Goal: Task Accomplishment & Management: Complete application form

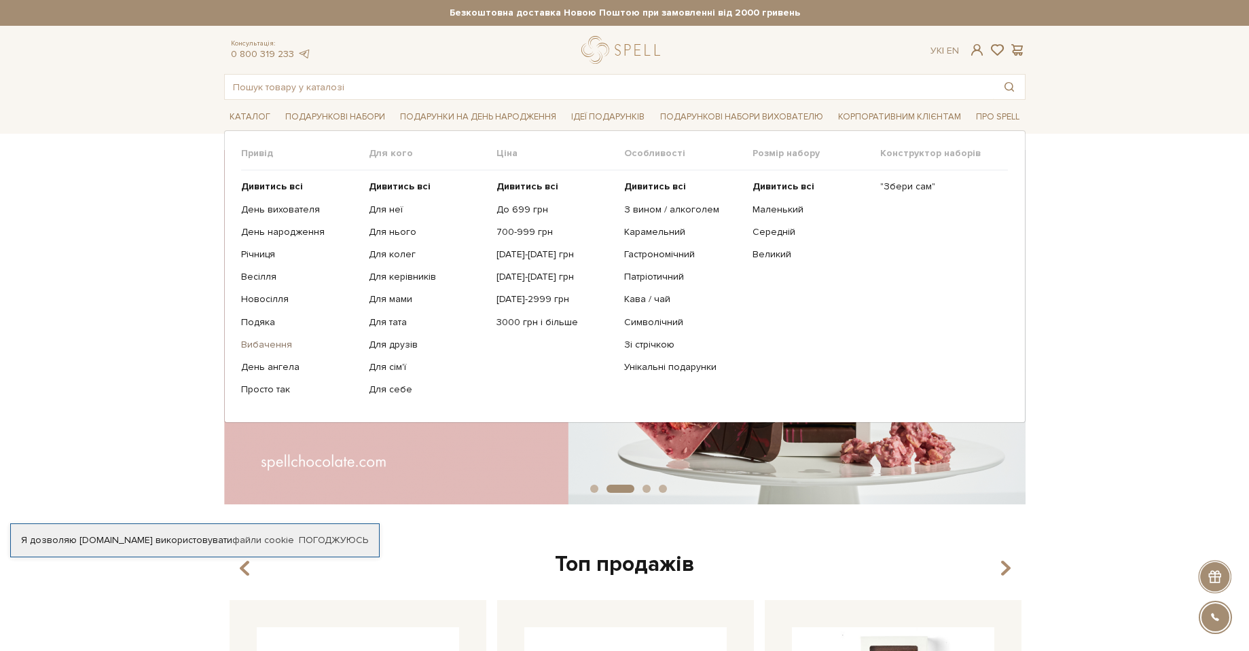
click at [272, 344] on link "Вибачення" at bounding box center [299, 345] width 117 height 12
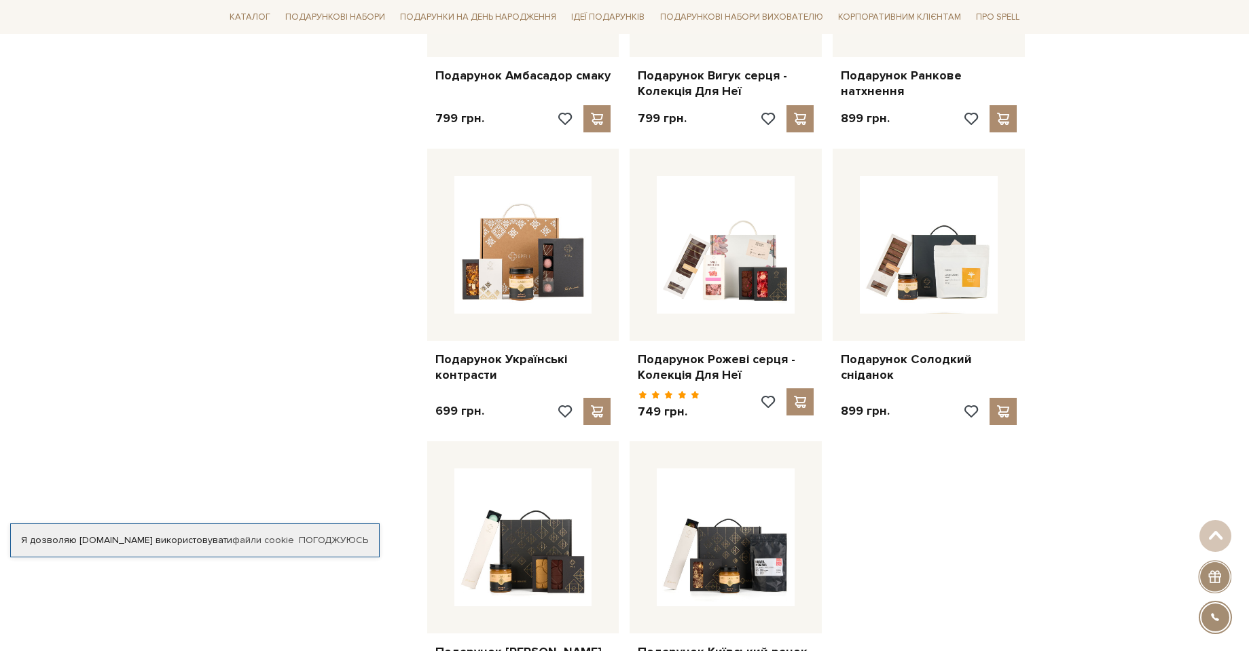
scroll to position [1290, 0]
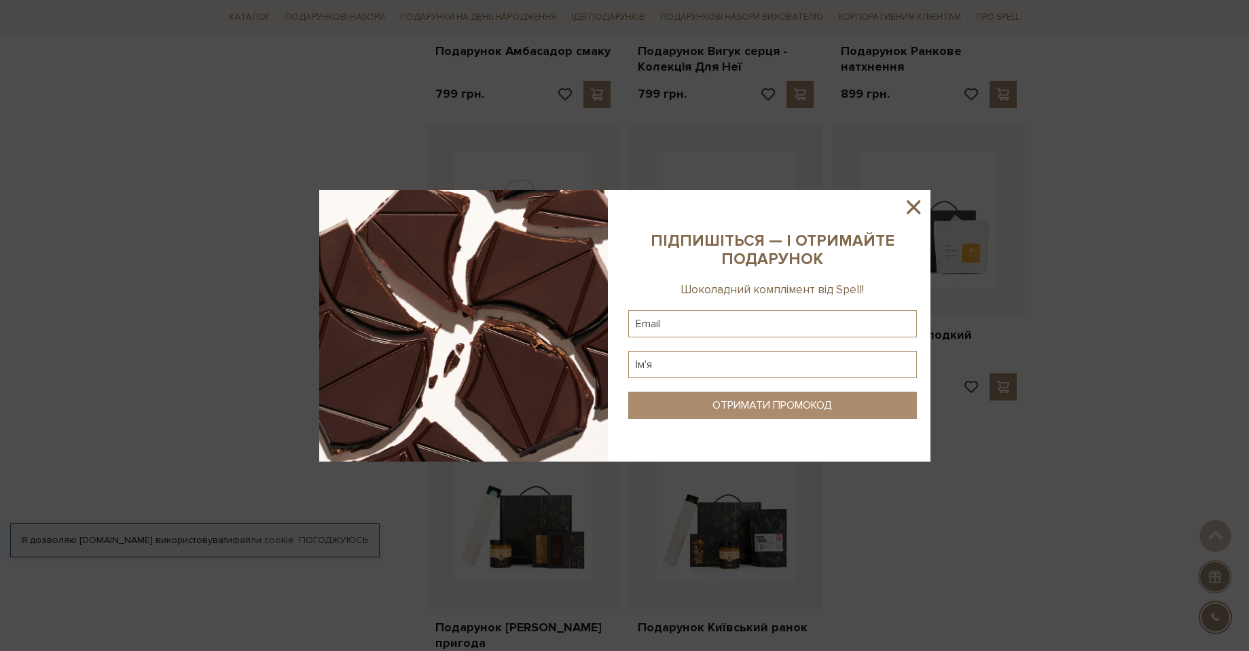
click at [911, 204] on icon at bounding box center [913, 207] width 14 height 14
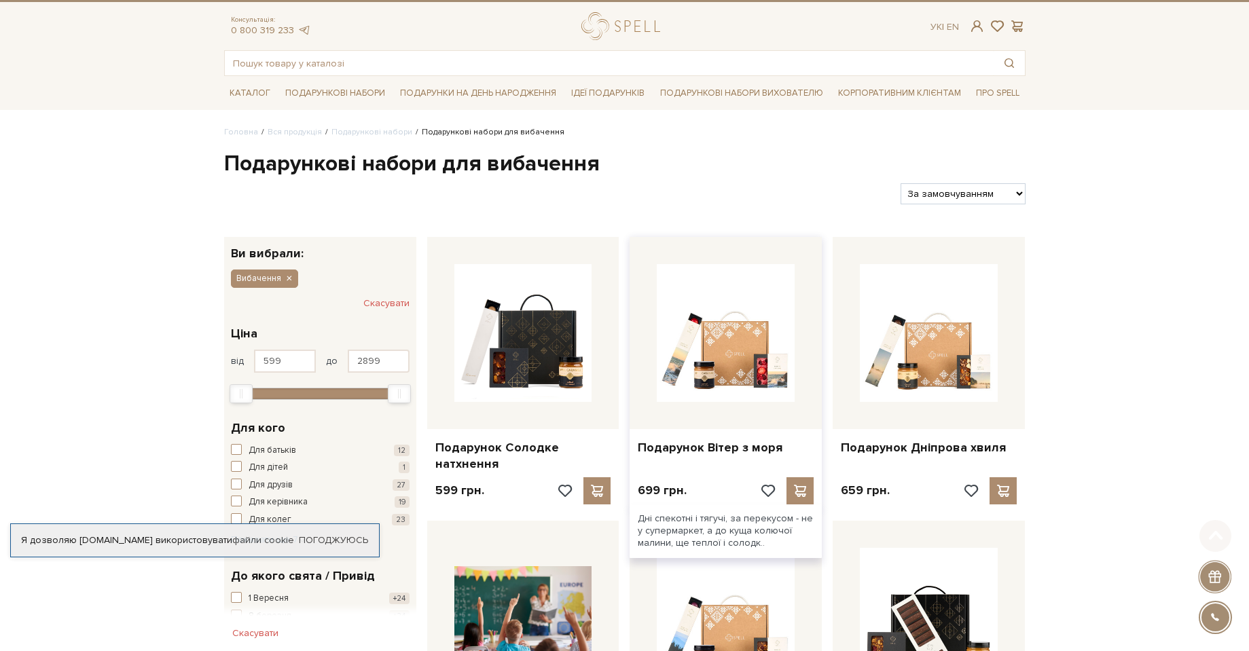
scroll to position [0, 0]
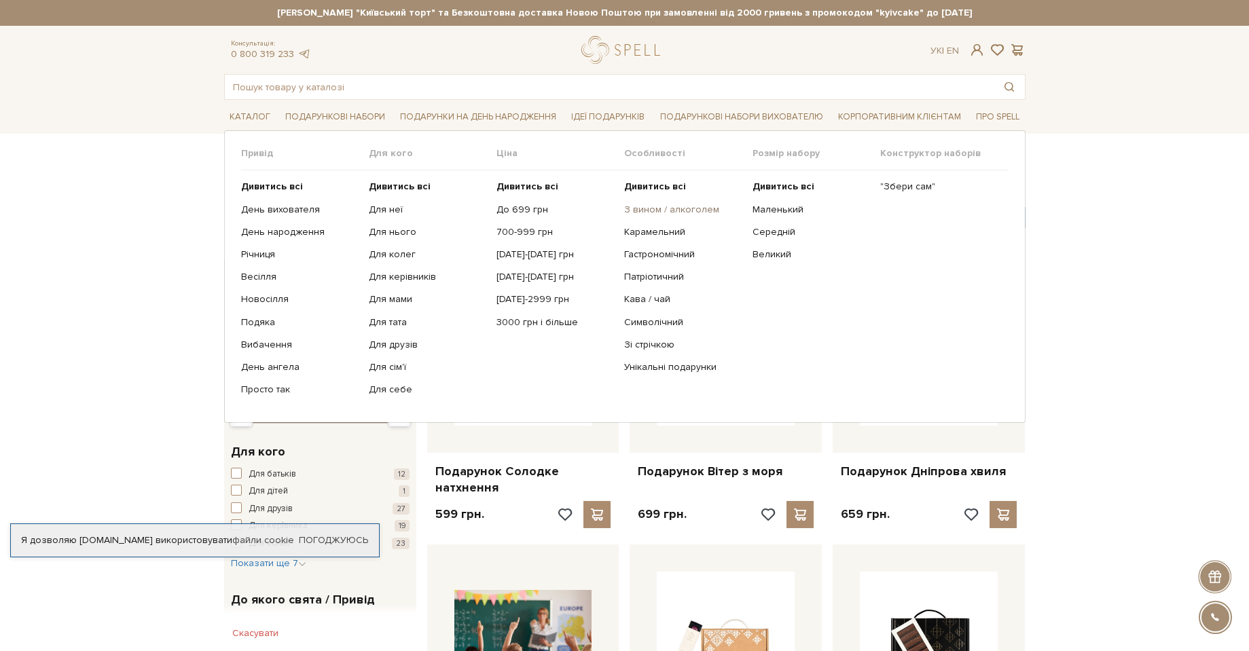
click at [655, 208] on link "З вином / алкоголем" at bounding box center [682, 210] width 117 height 12
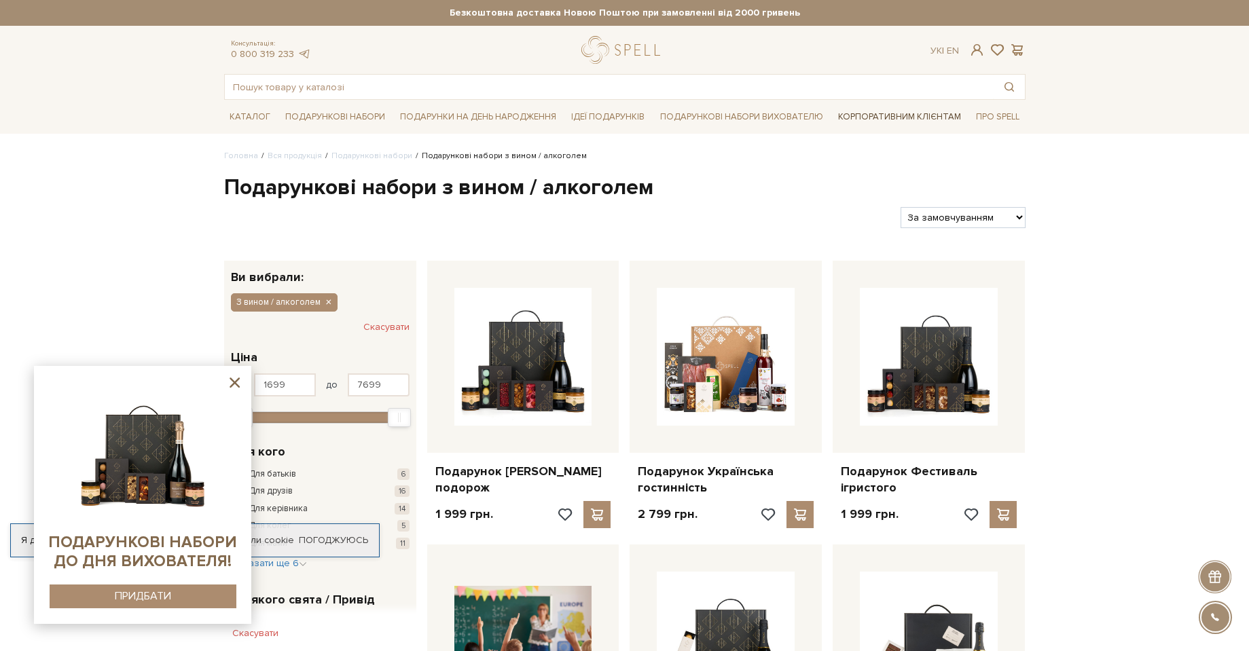
click at [921, 118] on link "Корпоративним клієнтам" at bounding box center [899, 116] width 134 height 23
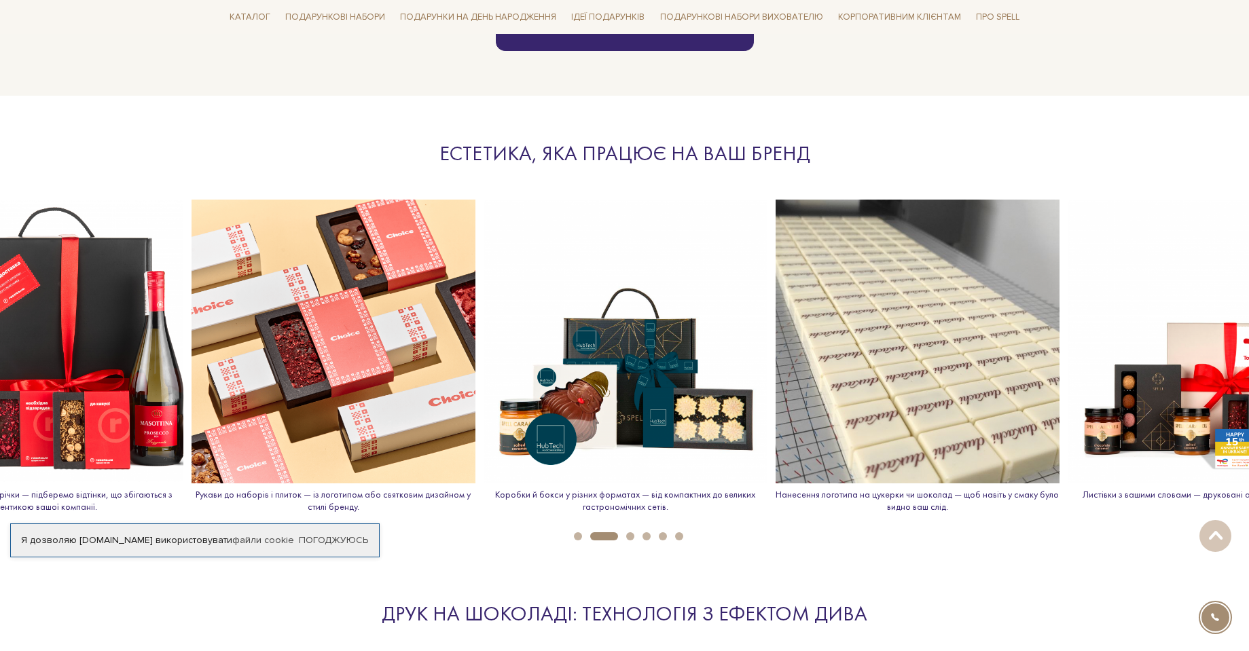
scroll to position [1426, 0]
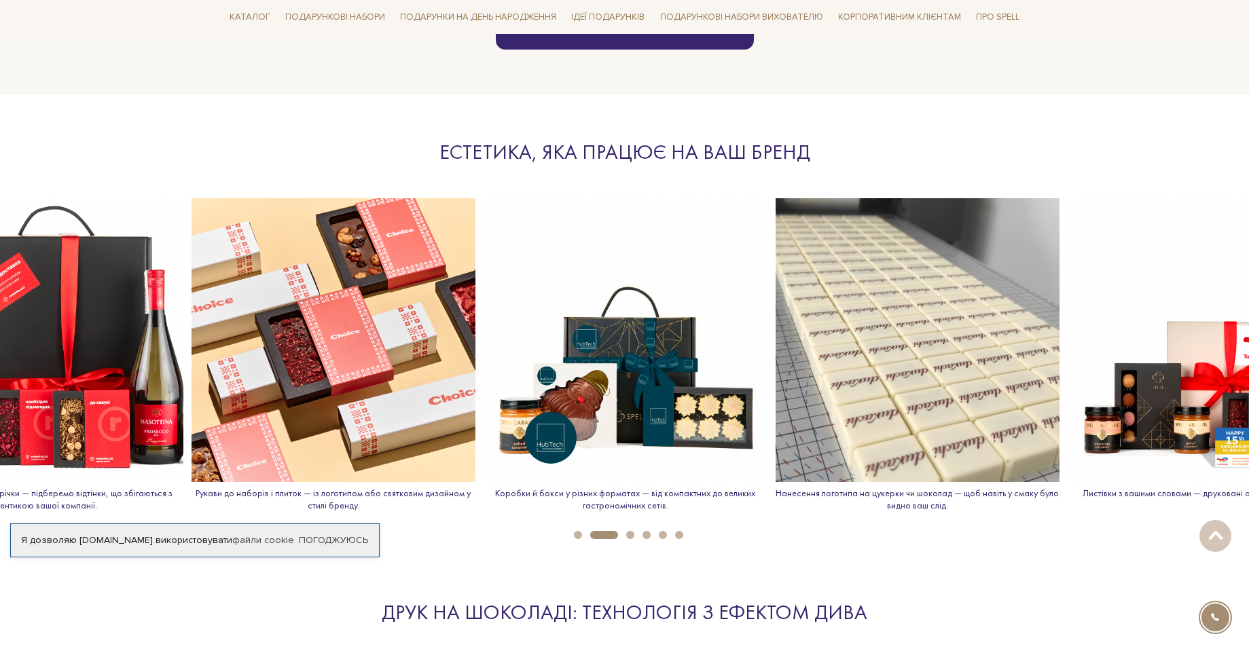
click at [627, 536] on button "3" at bounding box center [630, 535] width 8 height 8
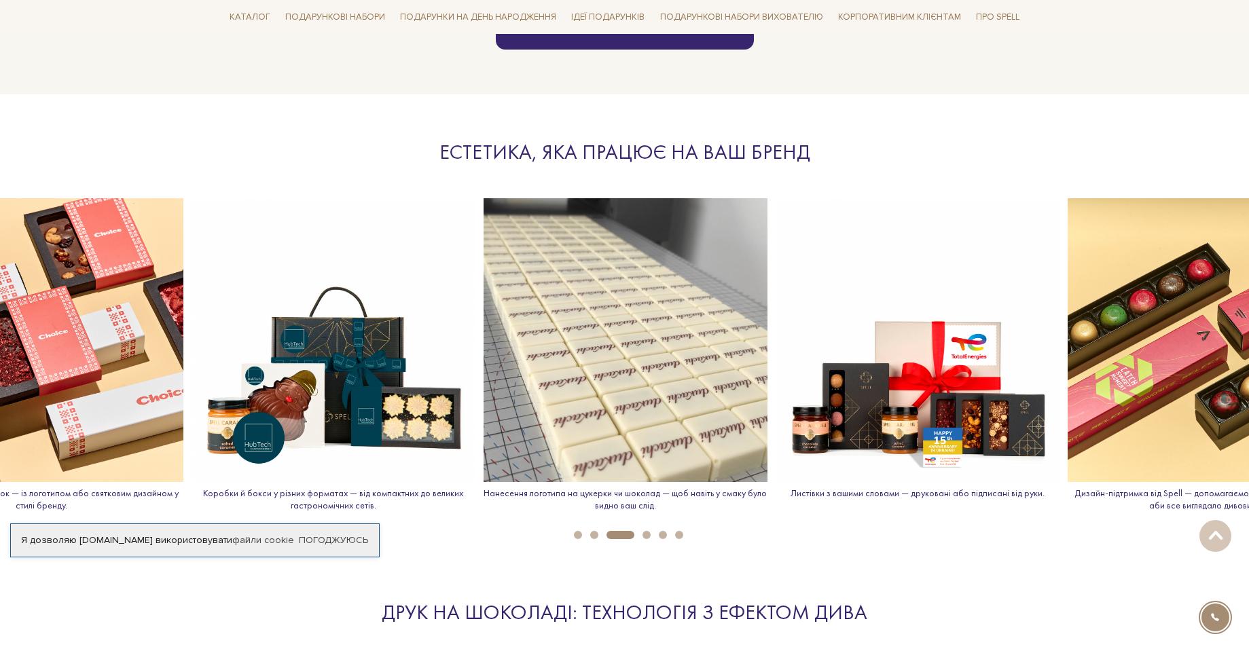
click at [646, 535] on button "4" at bounding box center [646, 535] width 8 height 8
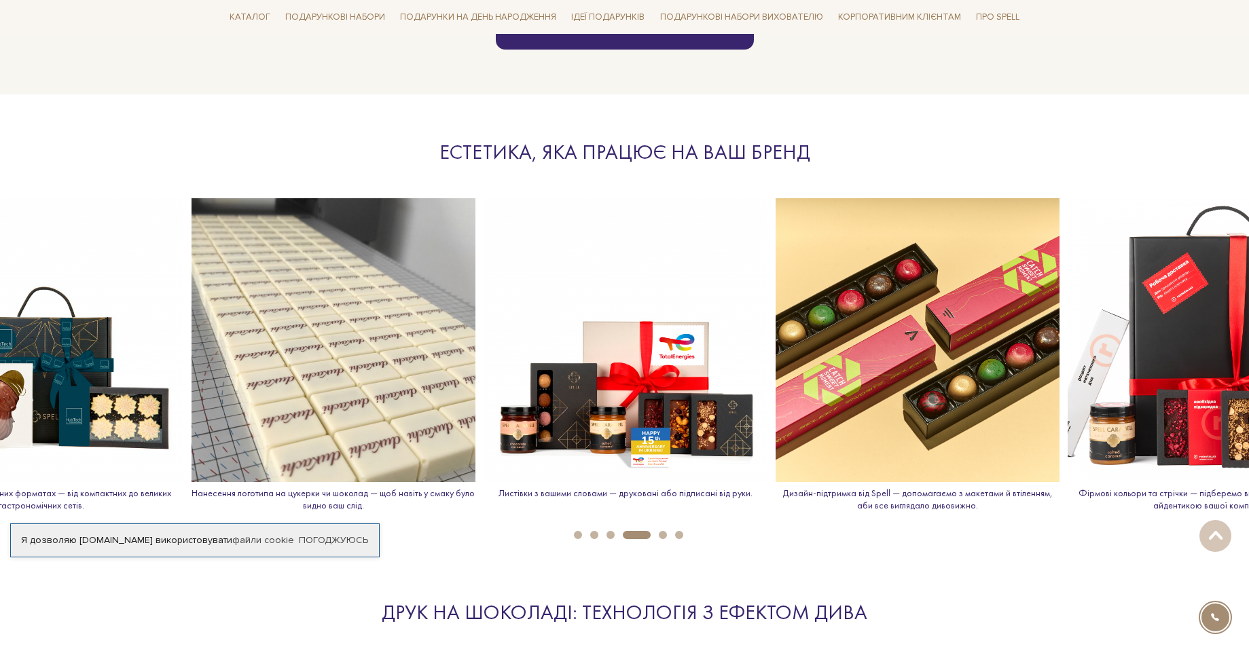
click at [657, 534] on li "5" at bounding box center [659, 535] width 16 height 8
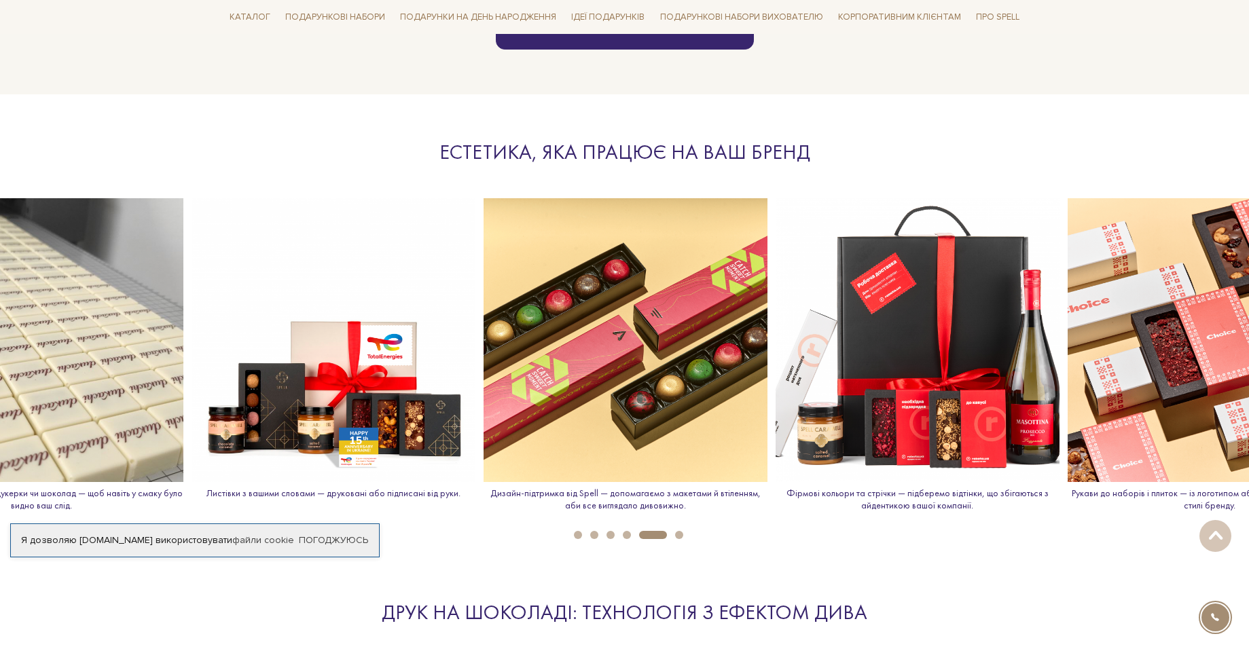
click at [678, 534] on button "6" at bounding box center [679, 535] width 8 height 8
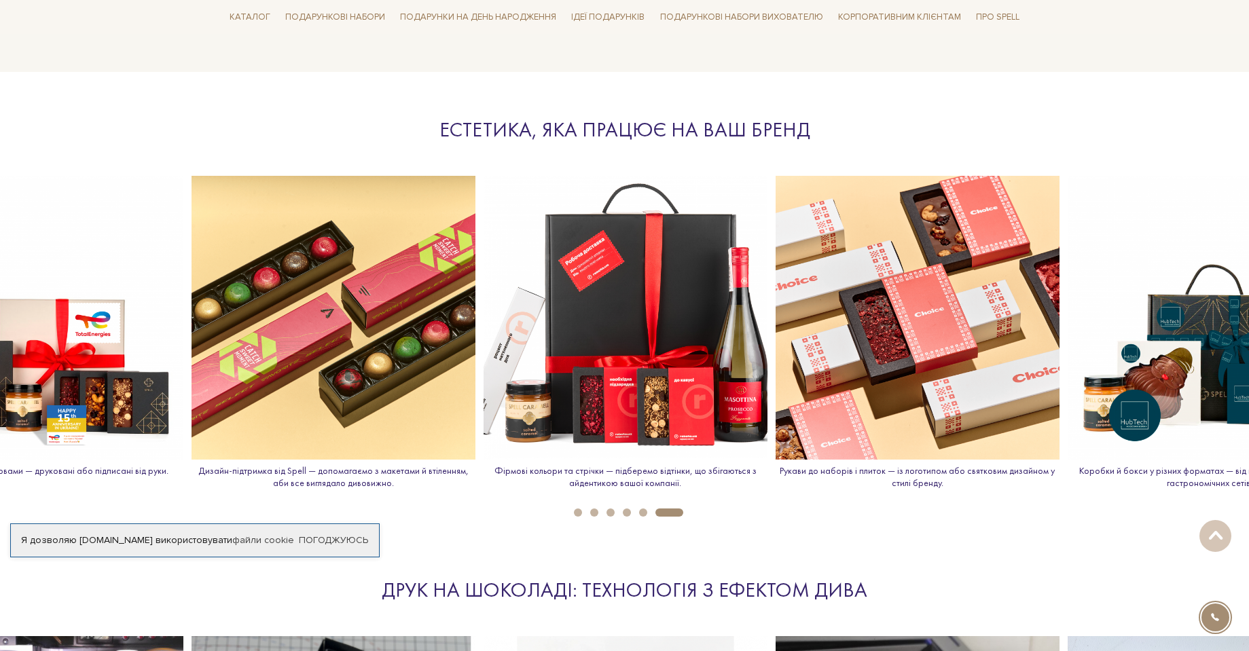
scroll to position [1494, 0]
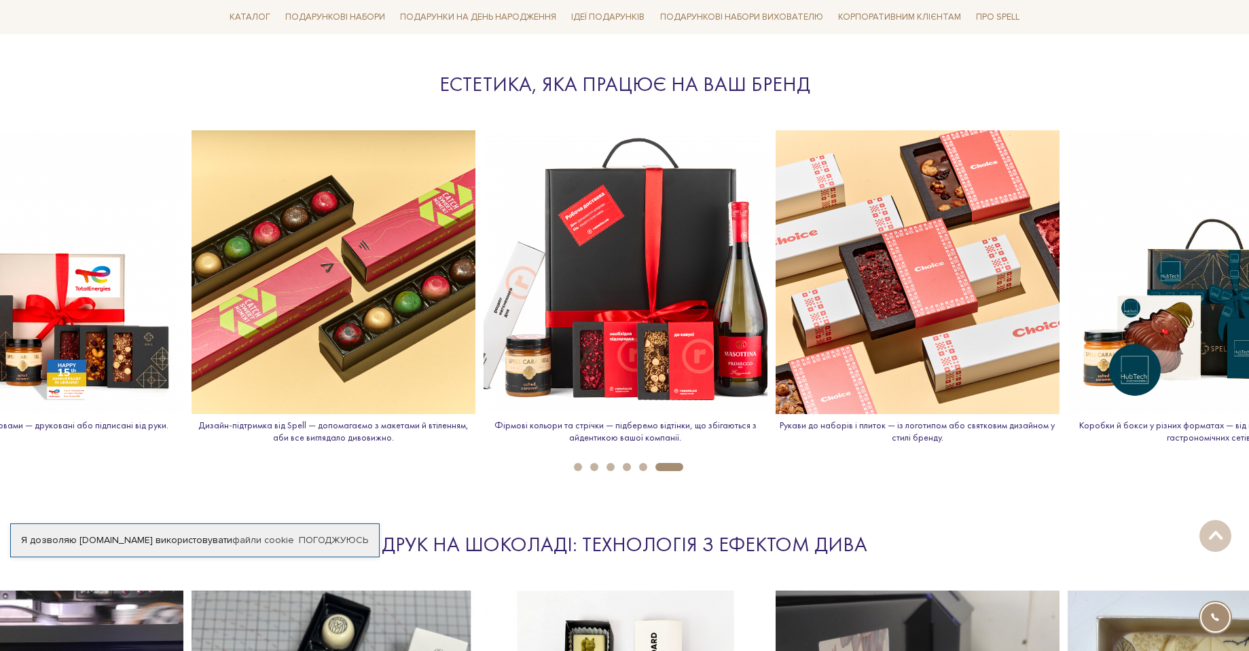
click at [638, 468] on li "5" at bounding box center [639, 467] width 16 height 8
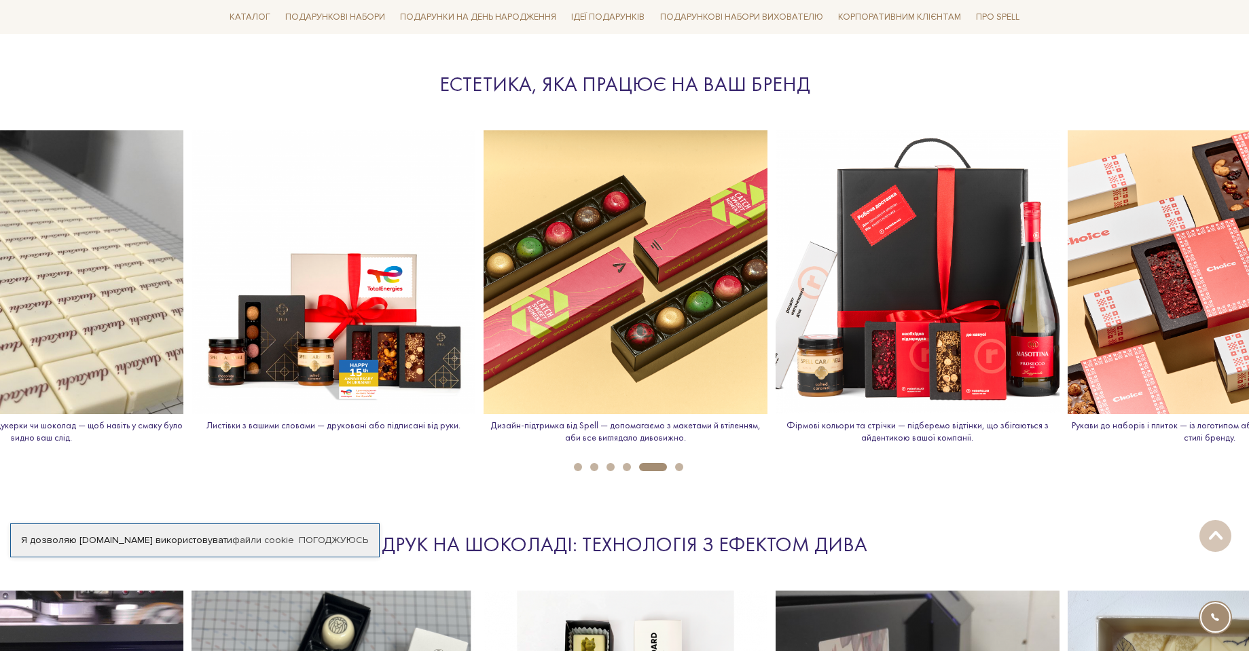
click at [676, 466] on button "6" at bounding box center [679, 467] width 8 height 8
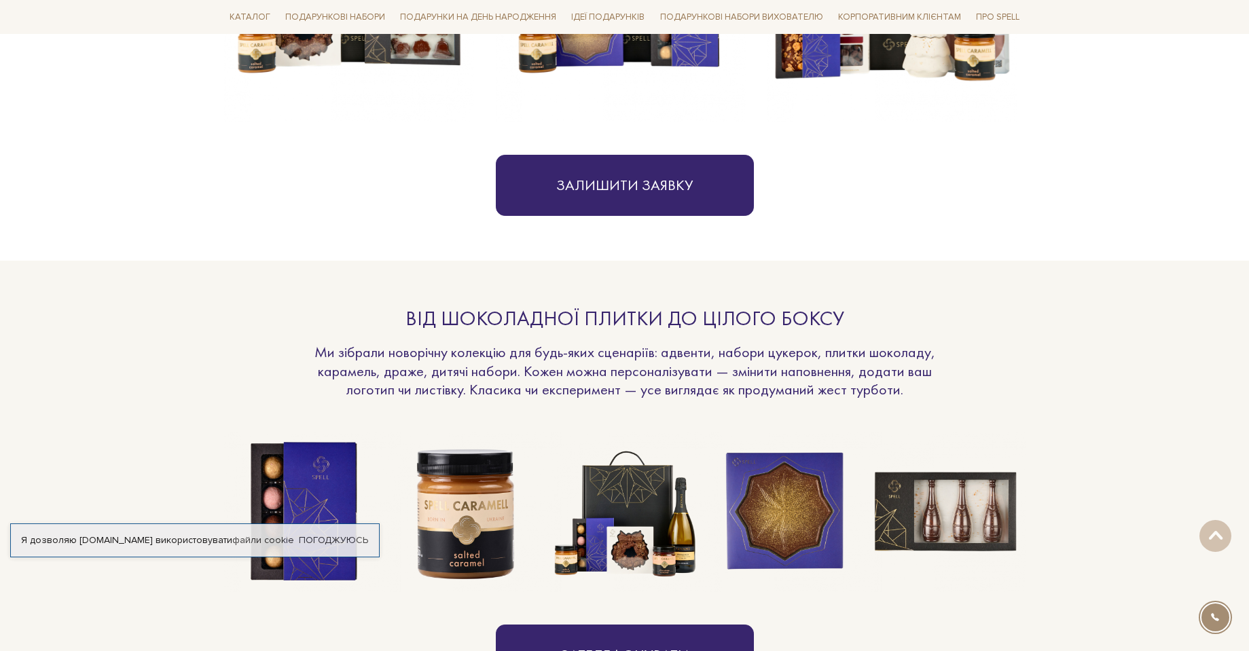
scroll to position [611, 0]
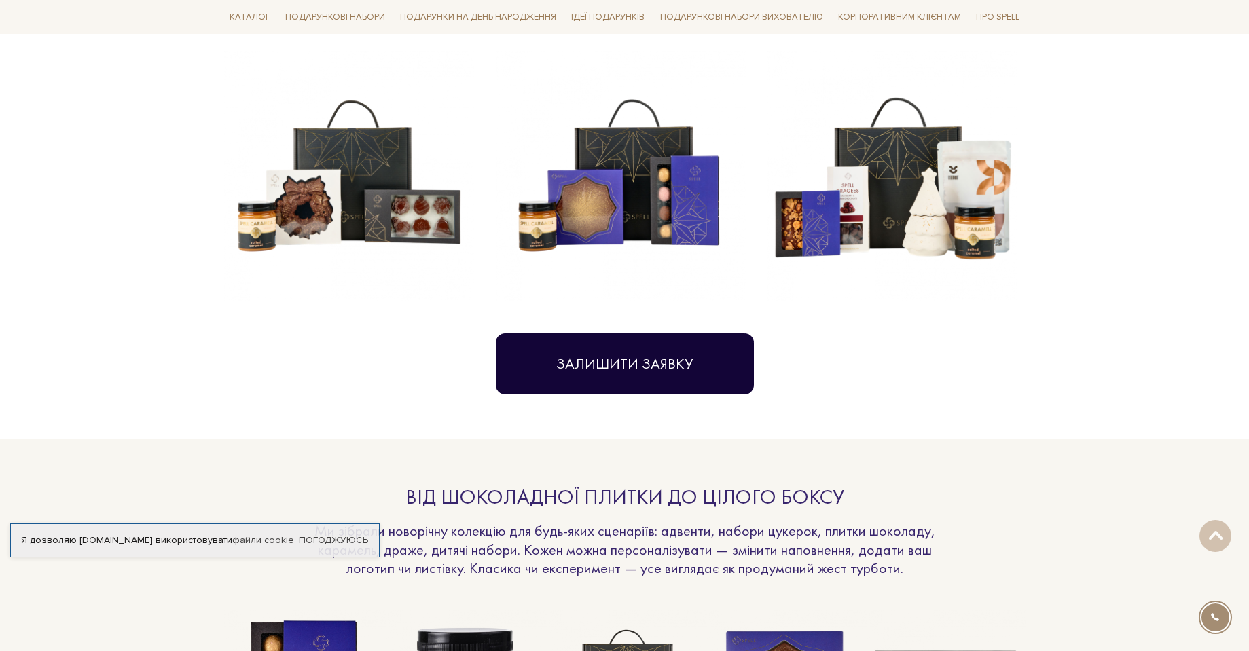
click at [659, 371] on button "Залишити заявку" at bounding box center [625, 363] width 258 height 61
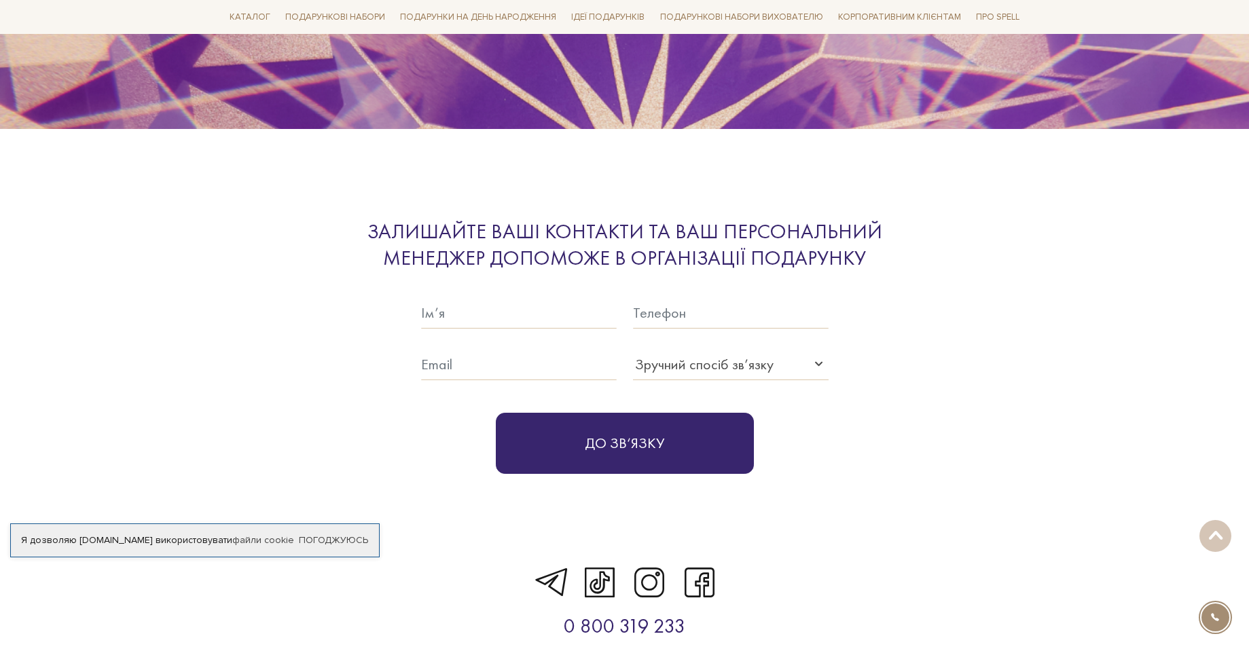
scroll to position [4199, 0]
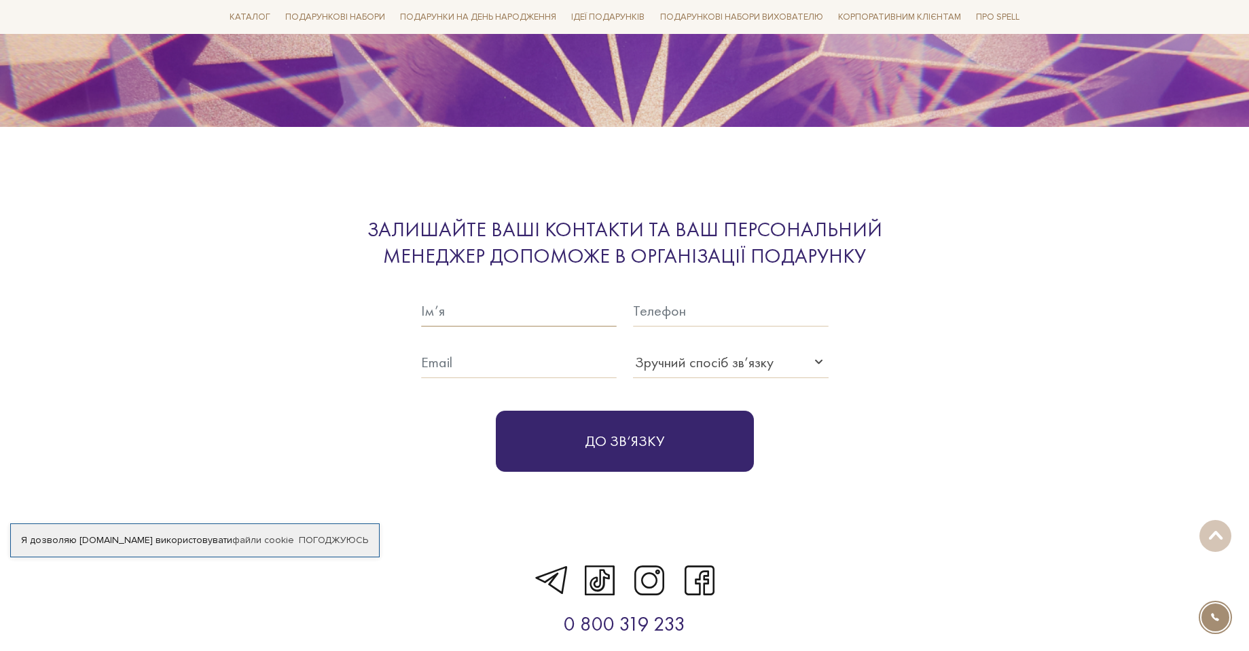
click at [566, 304] on input "text" at bounding box center [519, 310] width 196 height 31
type input "Наталя Терещук"
type input "0632861614"
type input "queriditas@gmail.com"
click at [701, 351] on div "Зручний спосіб зв’язку" at bounding box center [704, 362] width 139 height 22
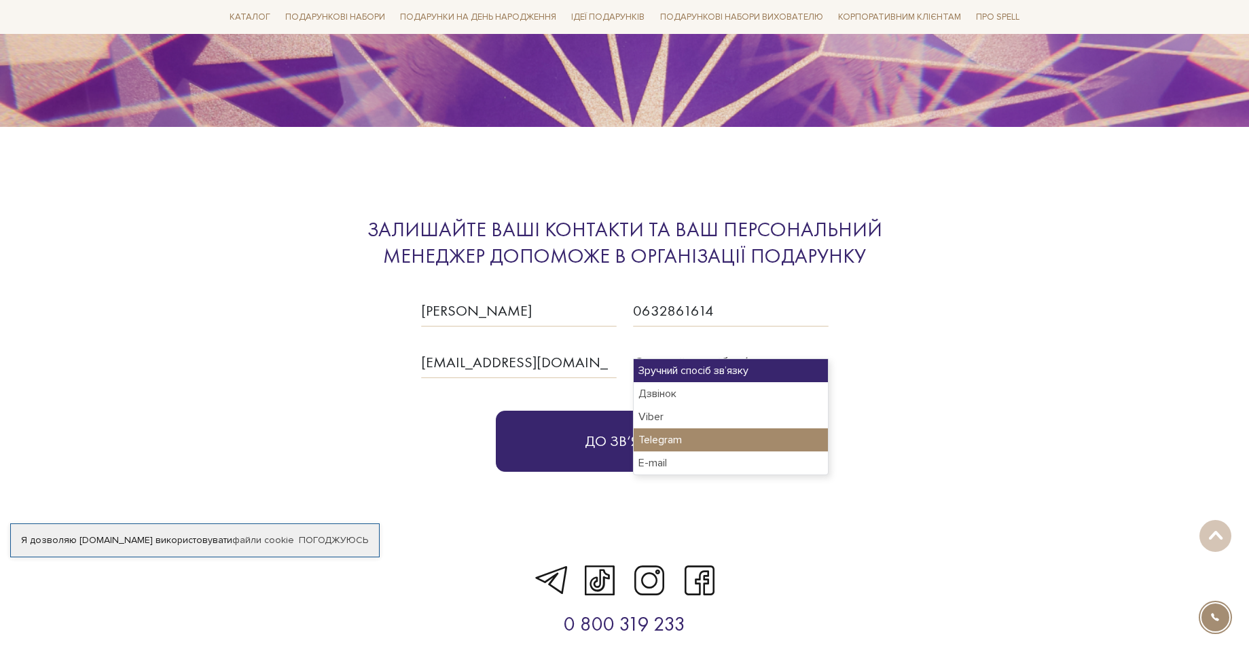
click at [678, 435] on div "Telegram" at bounding box center [731, 439] width 194 height 23
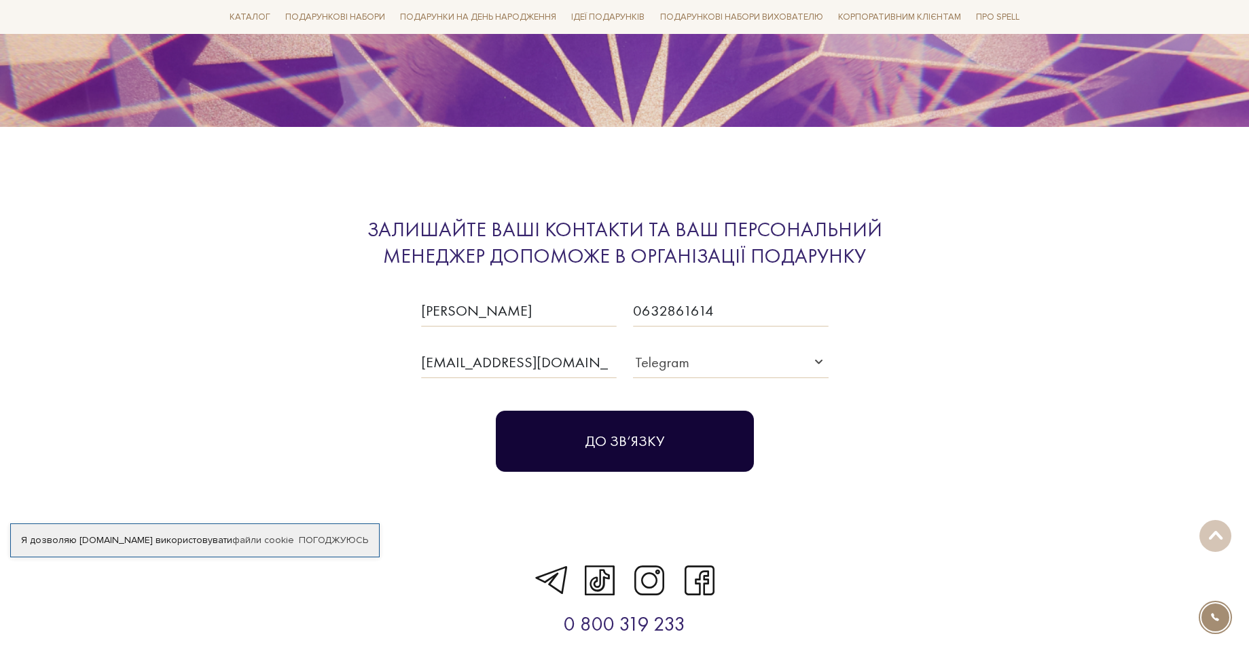
click at [593, 425] on button "До зв‘язку" at bounding box center [625, 441] width 258 height 61
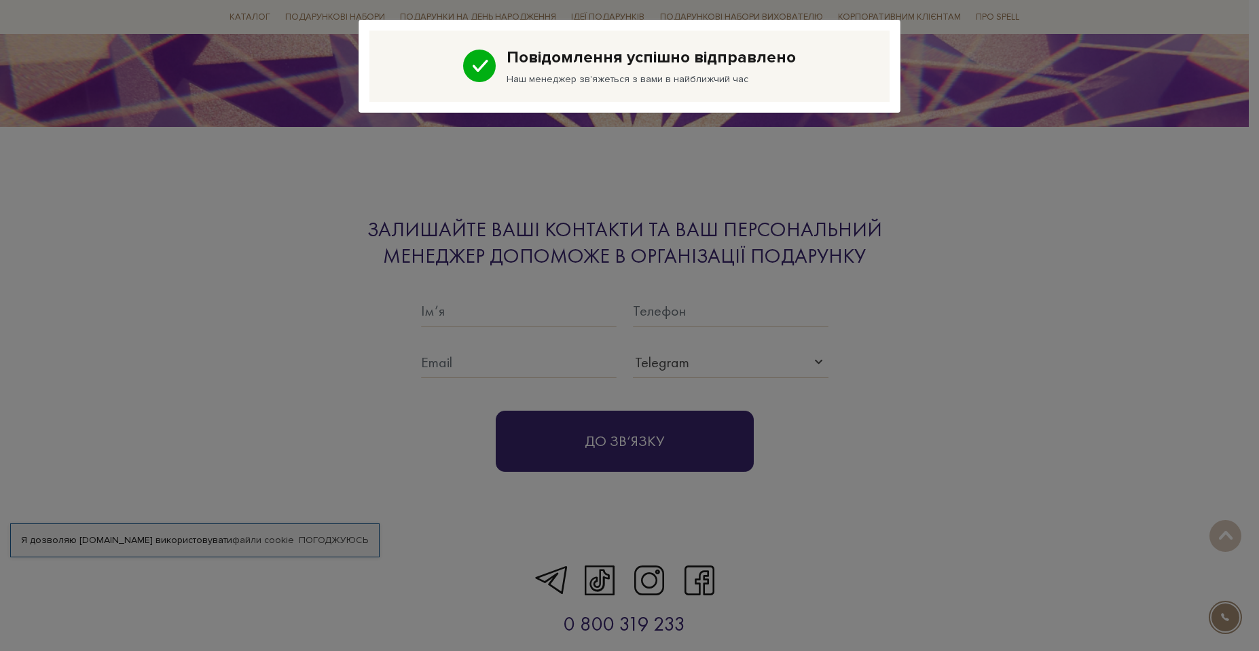
click at [1071, 286] on div "Повідомлення успішно відправлено Наш менеджер зв'яжеться з вами в найближчий час" at bounding box center [629, 325] width 1259 height 651
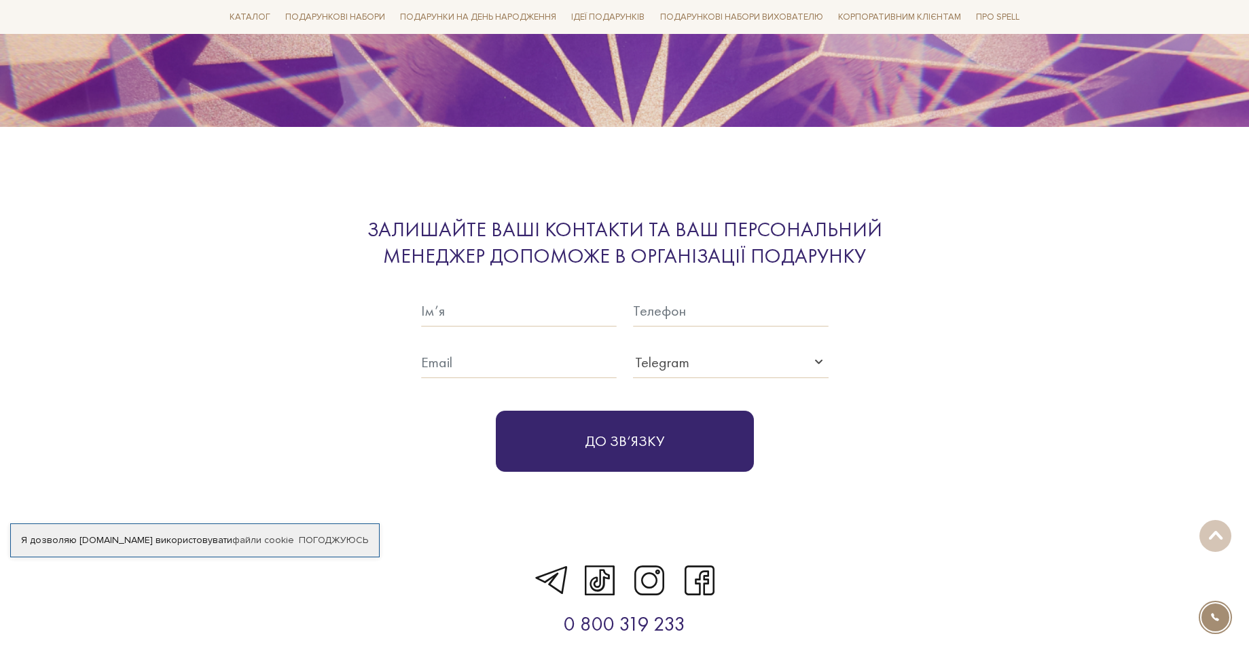
click at [242, 407] on div "Залишайте ваші контакти та ваш персональний менеджер допоможе в організації под…" at bounding box center [625, 344] width 818 height 255
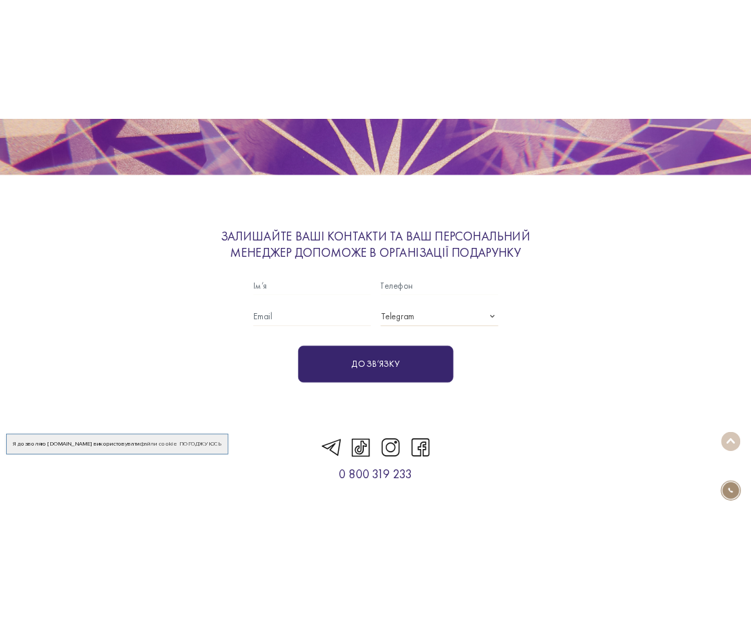
scroll to position [3828, 0]
